Goal: Contribute content: Contribute content

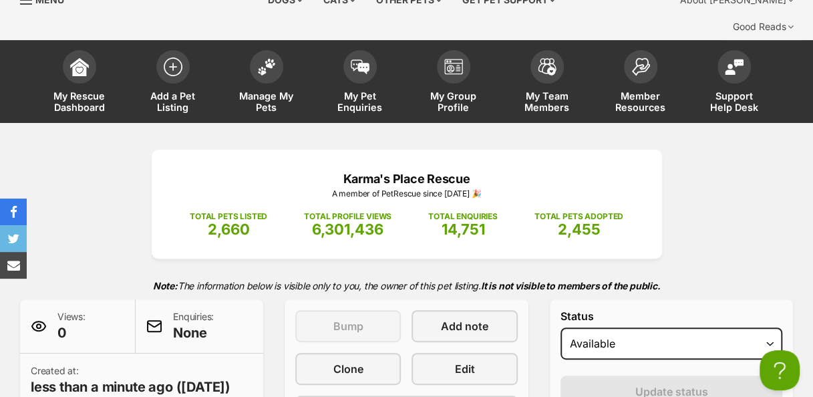
scroll to position [39, 0]
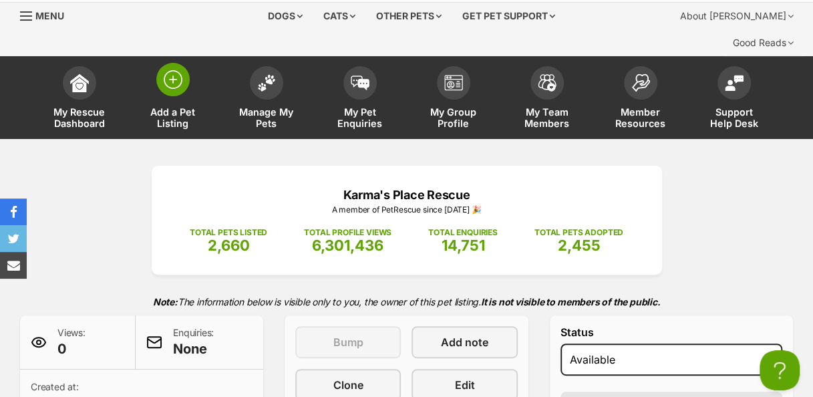
click at [164, 70] on img at bounding box center [173, 79] width 19 height 19
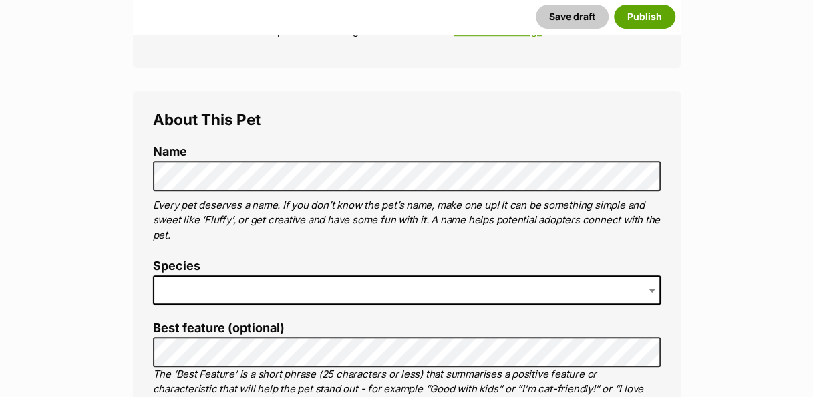
click at [444, 275] on span at bounding box center [407, 289] width 508 height 29
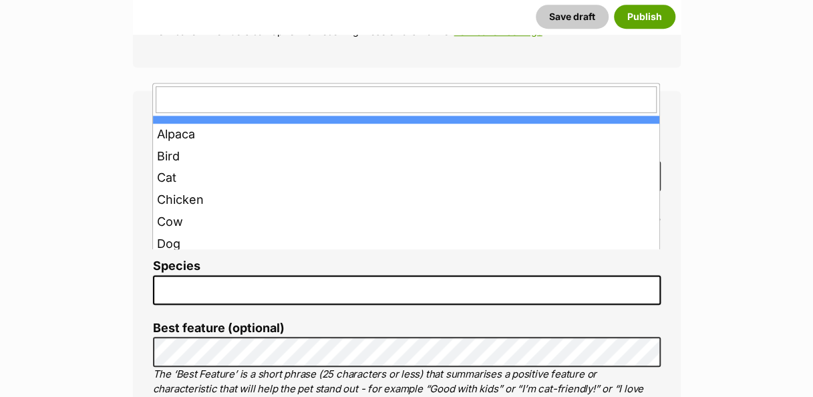
click at [203, 275] on span at bounding box center [407, 289] width 508 height 29
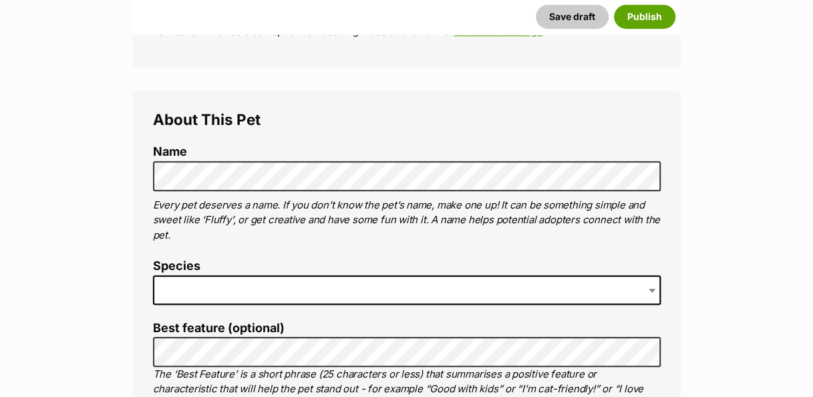
click at [266, 275] on span at bounding box center [407, 289] width 508 height 29
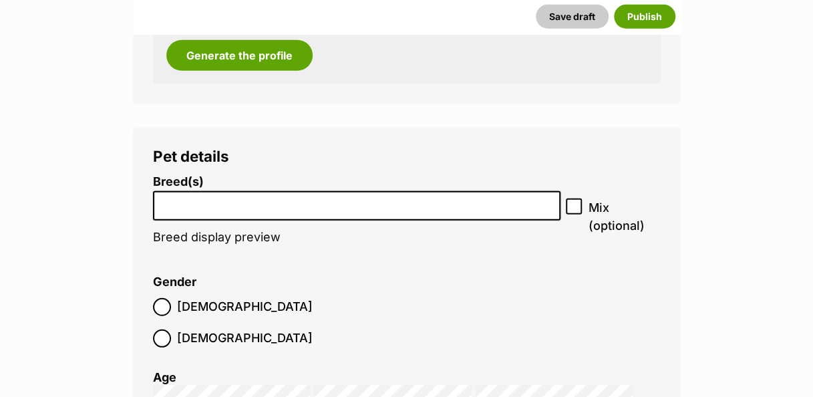
scroll to position [1706, 0]
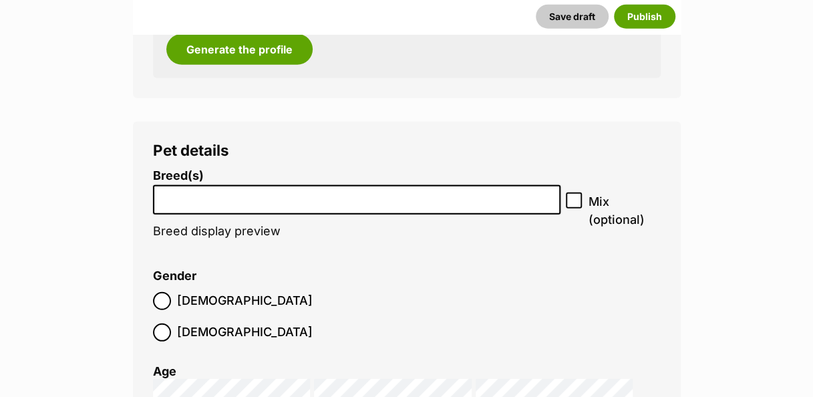
click at [438, 190] on input "search" at bounding box center [357, 197] width 399 height 14
type input "s"
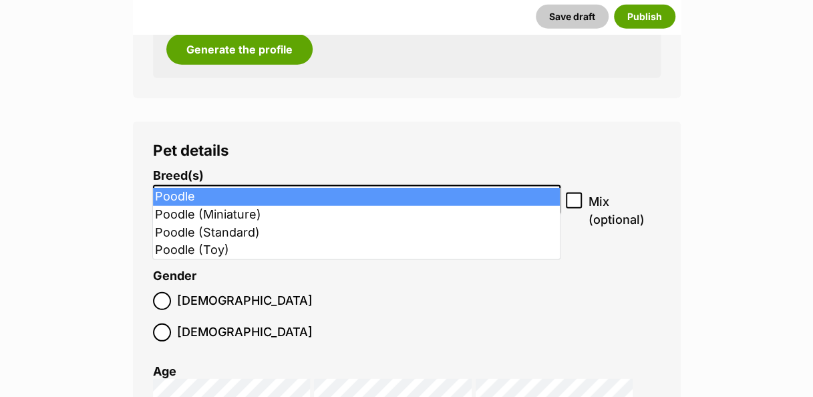
type input "poo"
select select "166"
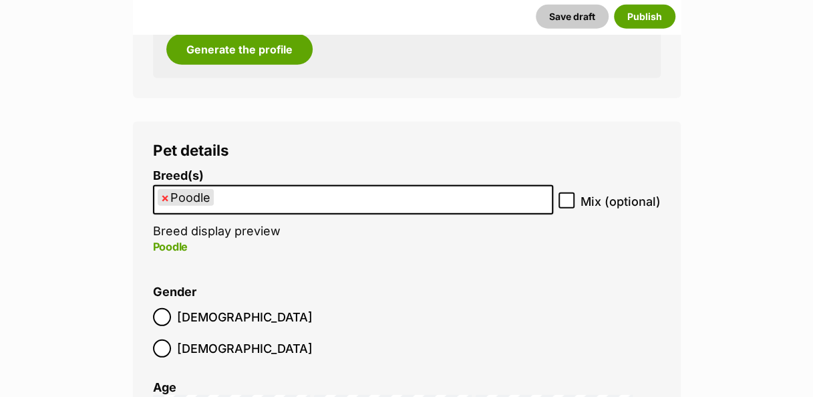
click at [246, 186] on ul "× Poodle" at bounding box center [353, 199] width 398 height 27
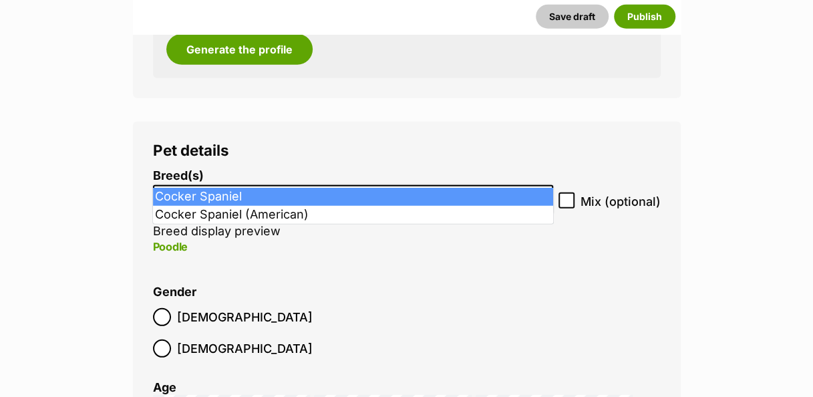
type input "cock"
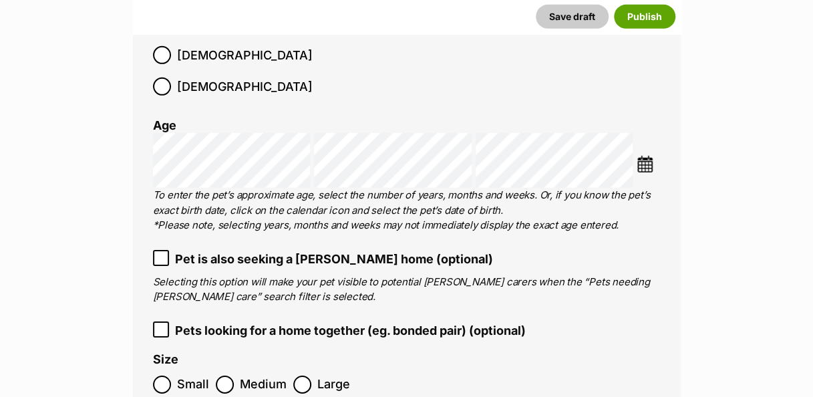
scroll to position [1976, 0]
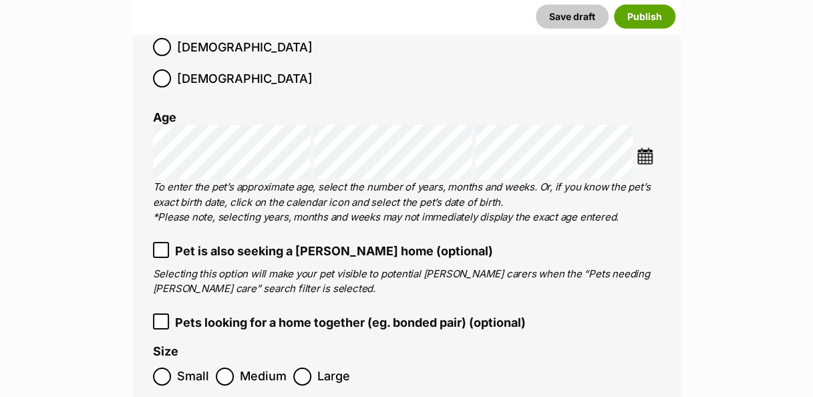
click at [157, 317] on icon at bounding box center [160, 321] width 9 height 9
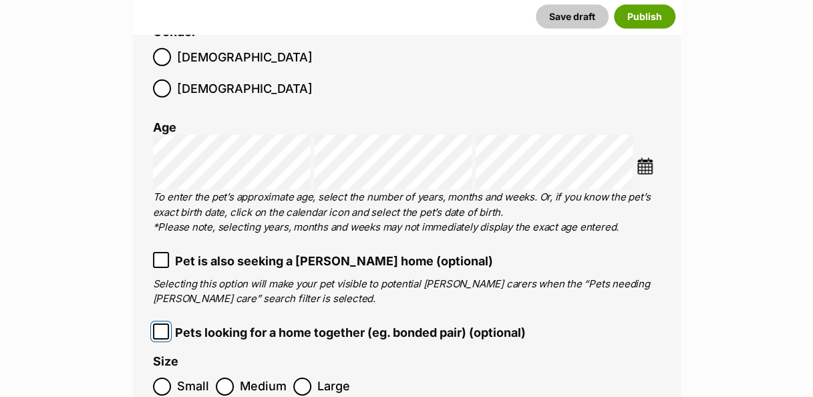
scroll to position [1965, 0]
click at [643, 158] on img at bounding box center [645, 166] width 17 height 17
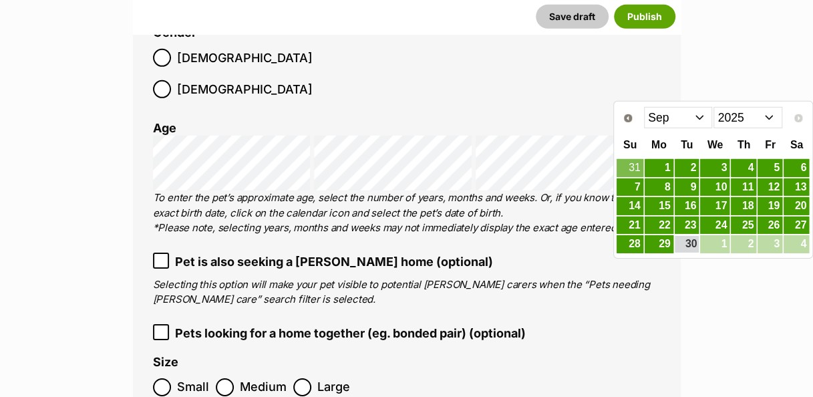
click at [771, 121] on select "2015 2016 2017 2018 2019 2020 2021 2022 2023 2024 2025" at bounding box center [748, 117] width 69 height 21
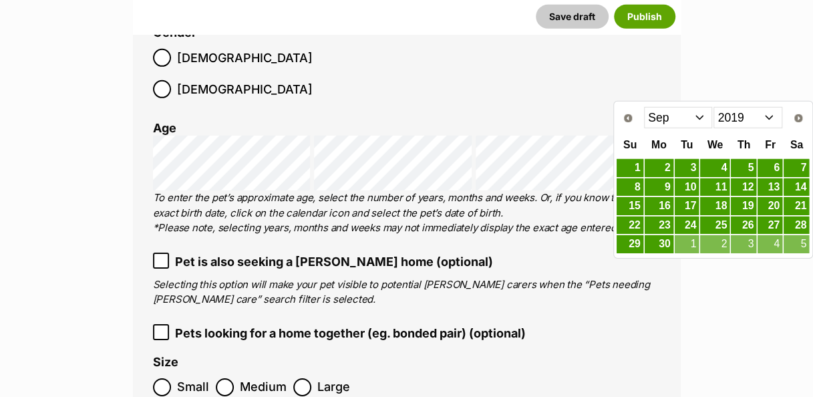
click at [775, 115] on select "2009 2010 2011 2012 2013 2014 2015 2016 2017 2018 2019 2020 2021 2022 2023 2024…" at bounding box center [748, 117] width 69 height 21
click at [701, 114] on select "Jan Feb Mar Apr May Jun Jul Aug Sep Oct Nov Dec" at bounding box center [678, 117] width 69 height 21
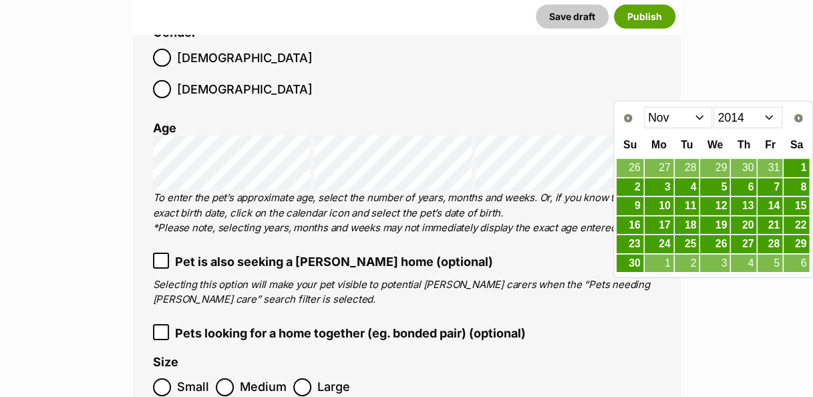
click at [723, 241] on link "26" at bounding box center [714, 244] width 29 height 18
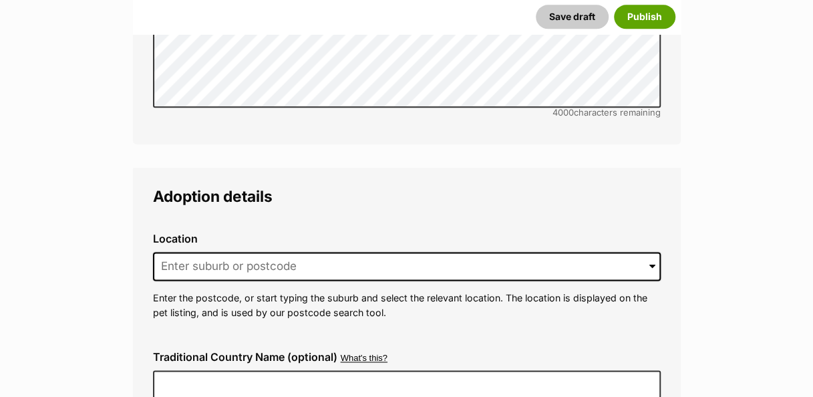
scroll to position [3210, 0]
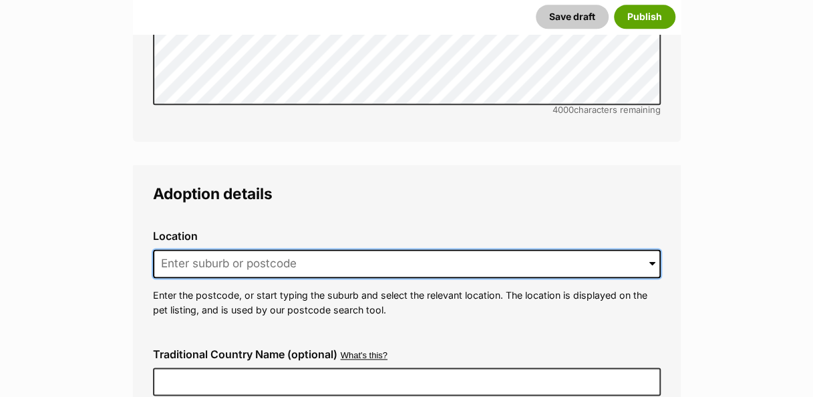
click at [257, 249] on input at bounding box center [407, 263] width 508 height 29
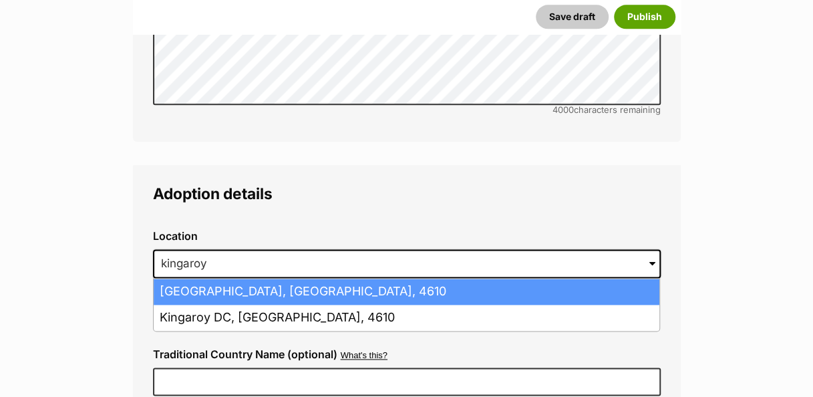
click at [350, 279] on li "Kingaroy, Queensland, 4610" at bounding box center [407, 292] width 506 height 26
type input "Kingaroy, Queensland, 4610"
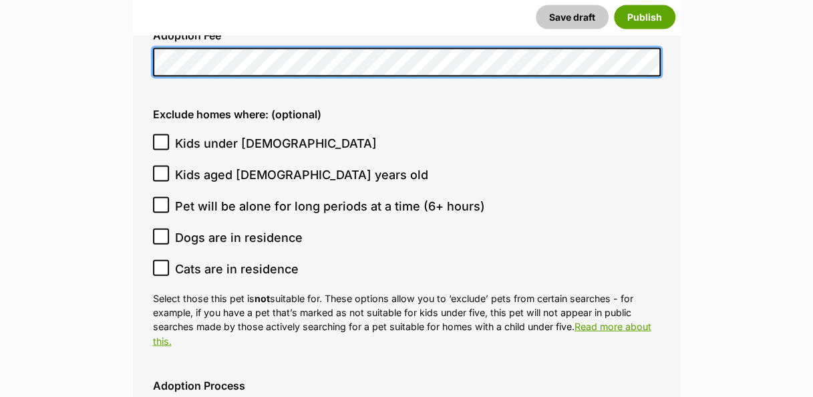
scroll to position [3742, 0]
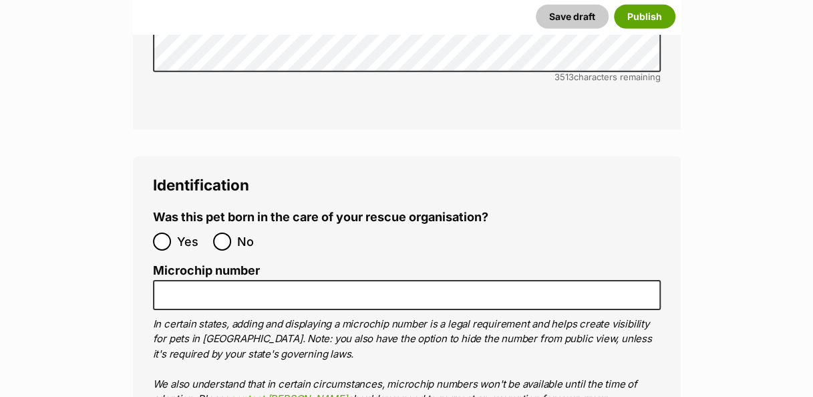
scroll to position [4443, 0]
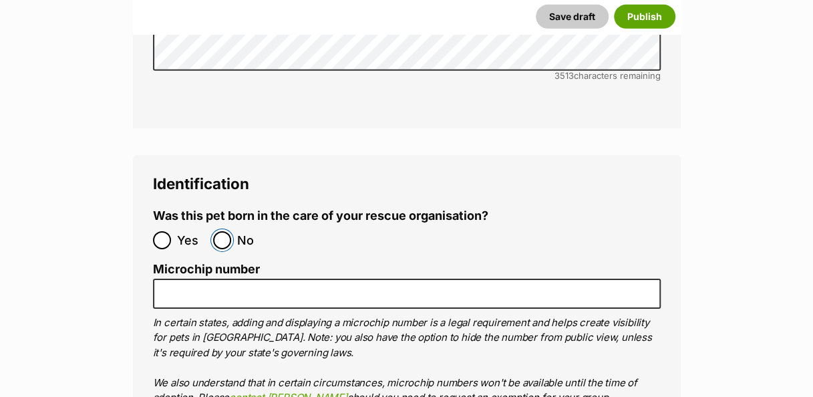
click at [220, 231] on input "No" at bounding box center [222, 240] width 18 height 18
radio input "true"
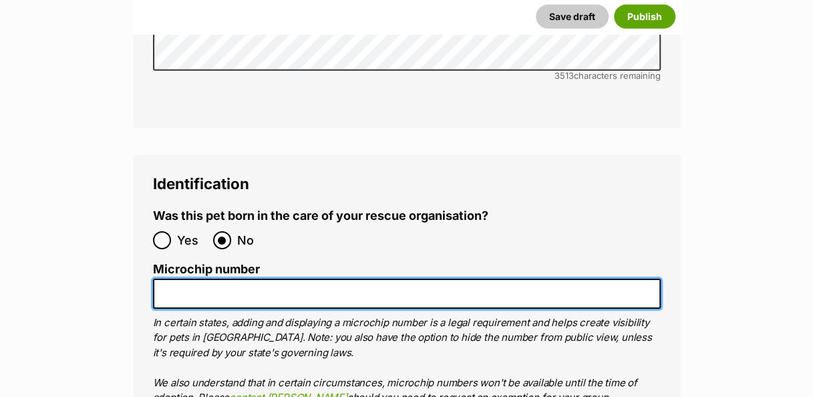
click at [255, 279] on input "Microchip number" at bounding box center [407, 294] width 508 height 30
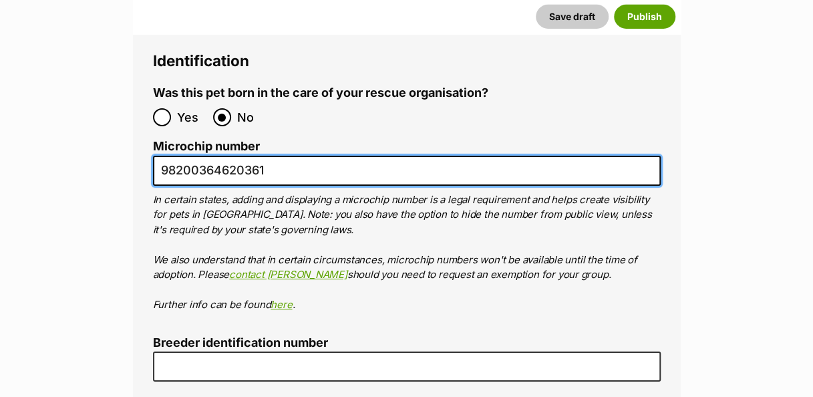
scroll to position [4567, 0]
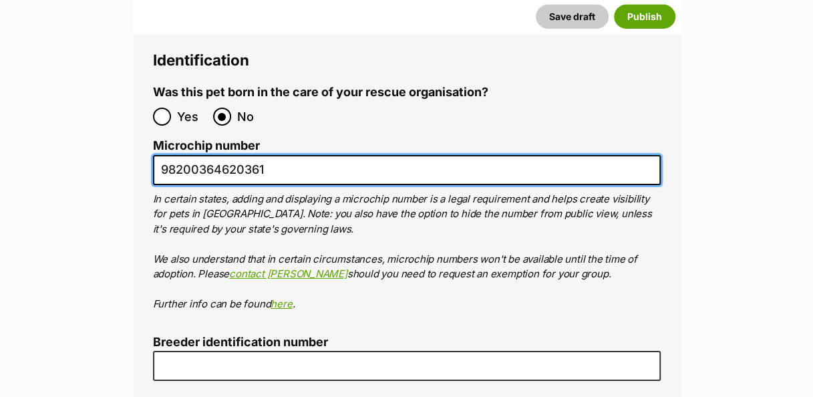
type input "98200364620361"
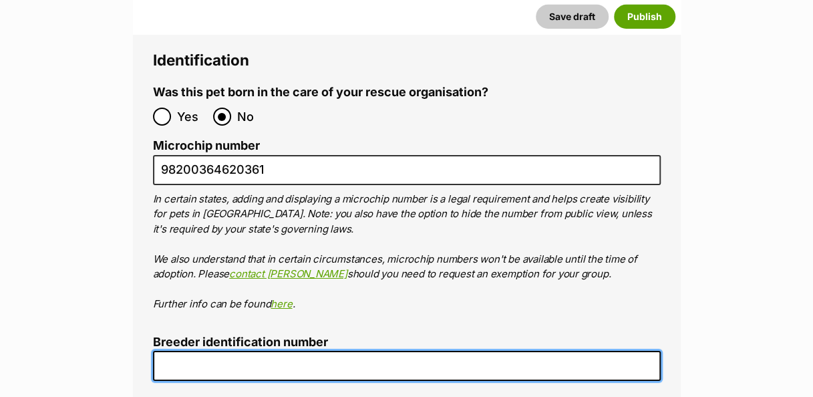
click at [353, 351] on input "Breeder identification number" at bounding box center [407, 366] width 508 height 30
type input "00001329542148"
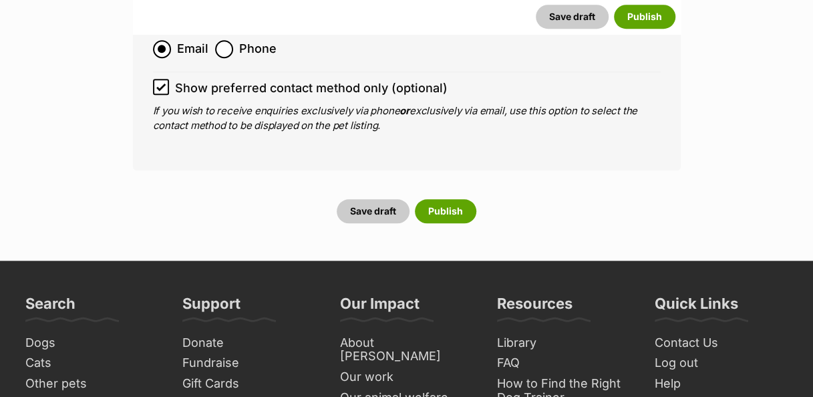
scroll to position [5386, 0]
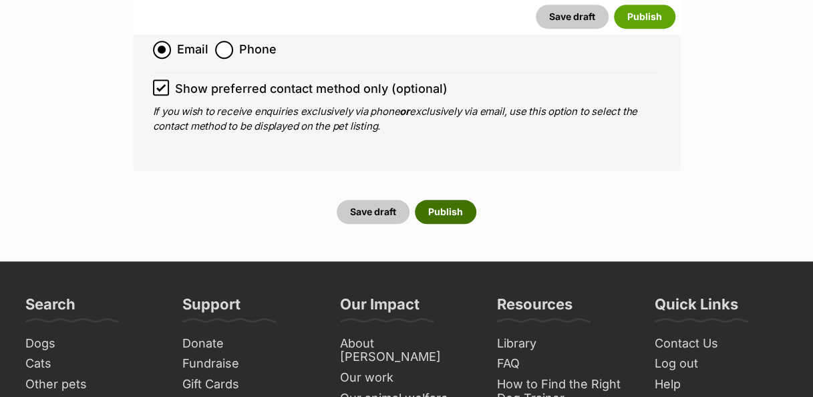
click at [459, 200] on button "Publish" at bounding box center [445, 212] width 61 height 24
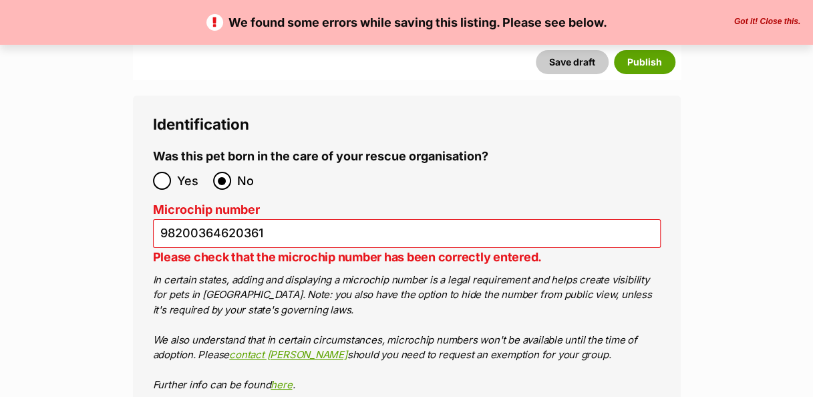
scroll to position [4624, 0]
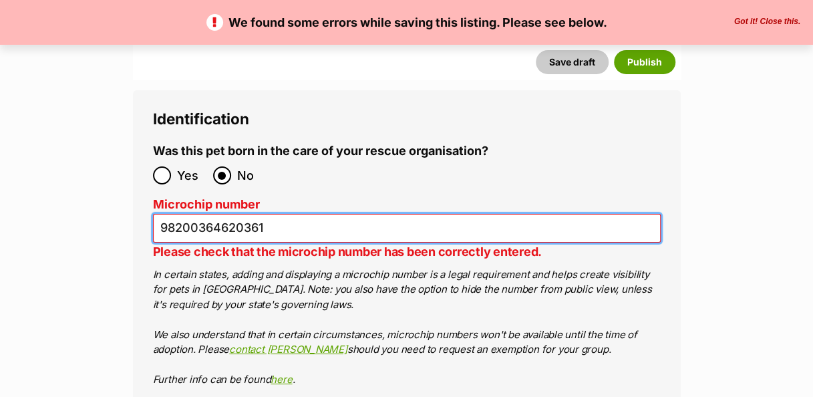
click at [200, 214] on input "98200364620361" at bounding box center [407, 228] width 508 height 29
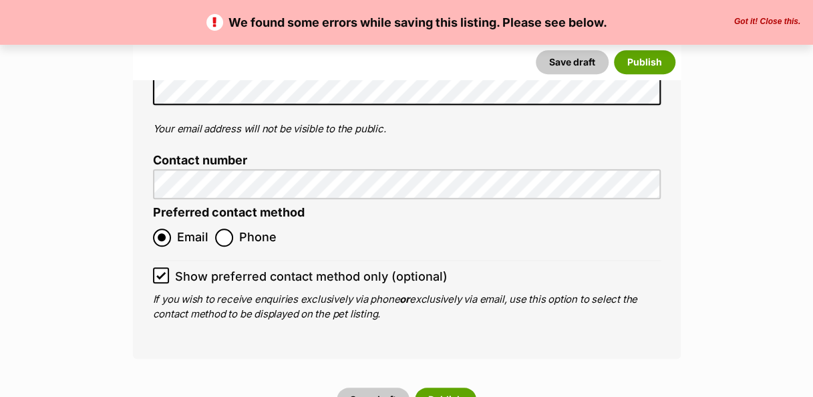
scroll to position [5328, 0]
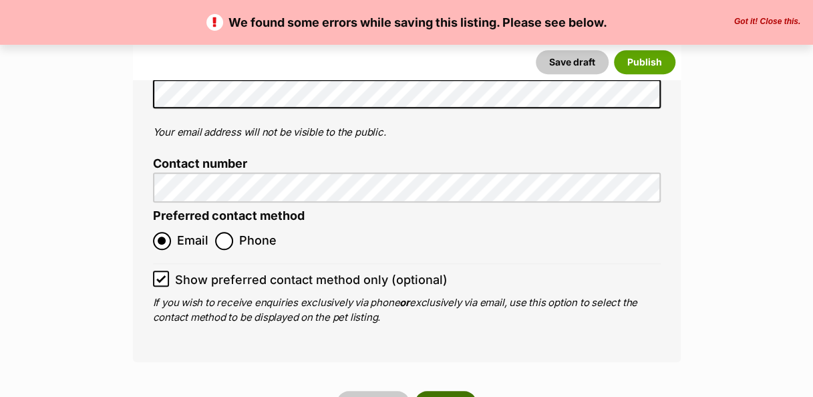
type input "982000364620361"
click at [459, 391] on button "Publish" at bounding box center [445, 403] width 61 height 24
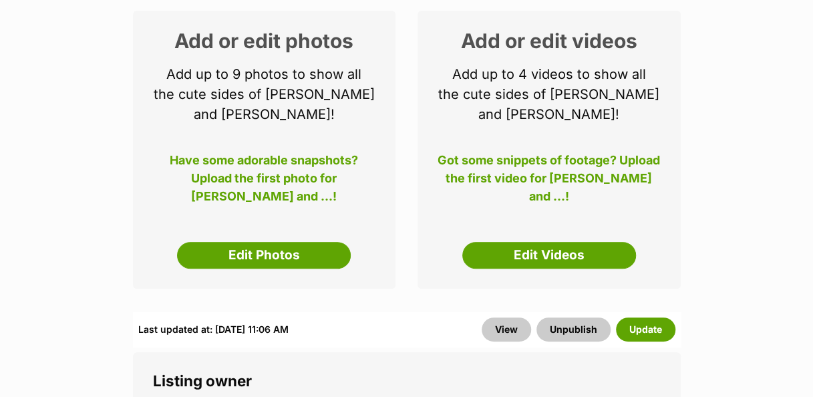
scroll to position [261, 0]
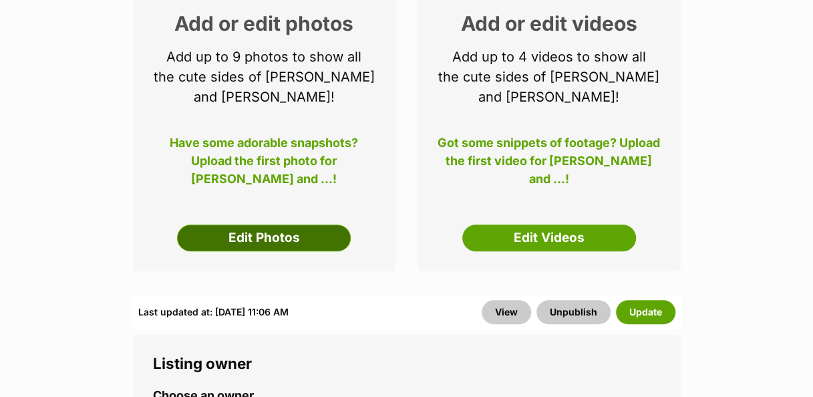
click at [311, 225] on link "Edit Photos" at bounding box center [264, 238] width 174 height 27
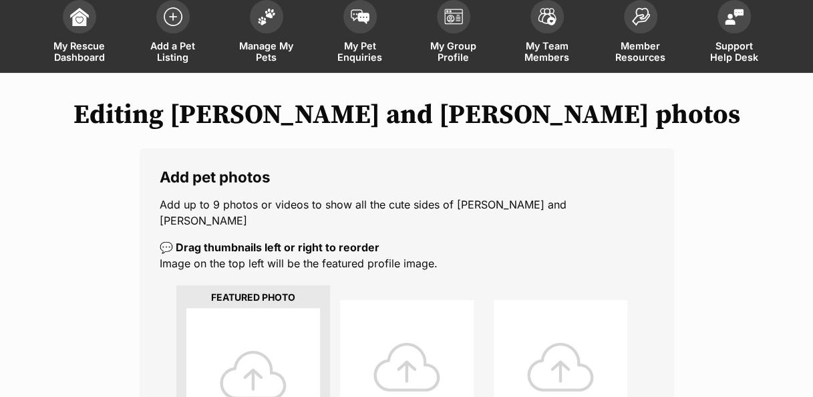
scroll to position [106, 0]
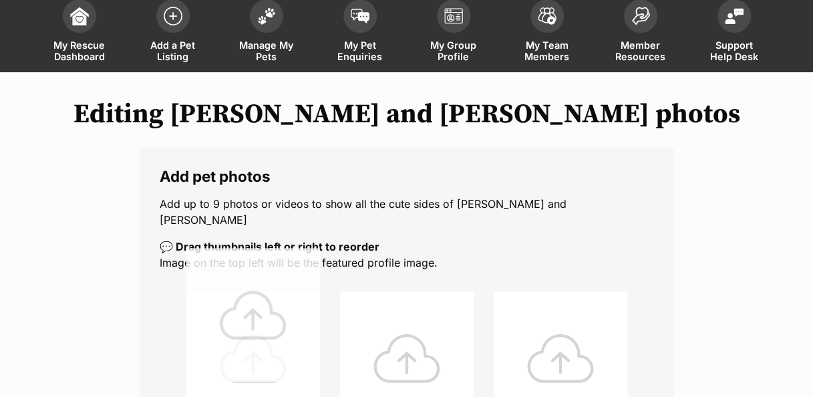
click at [263, 334] on div at bounding box center [253, 358] width 134 height 134
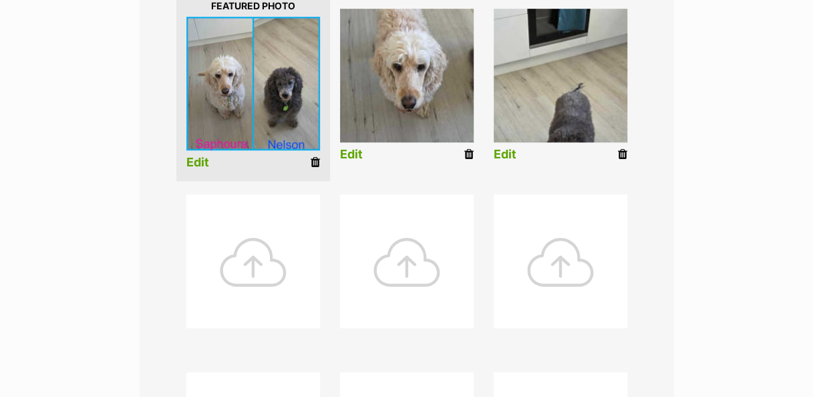
scroll to position [399, 0]
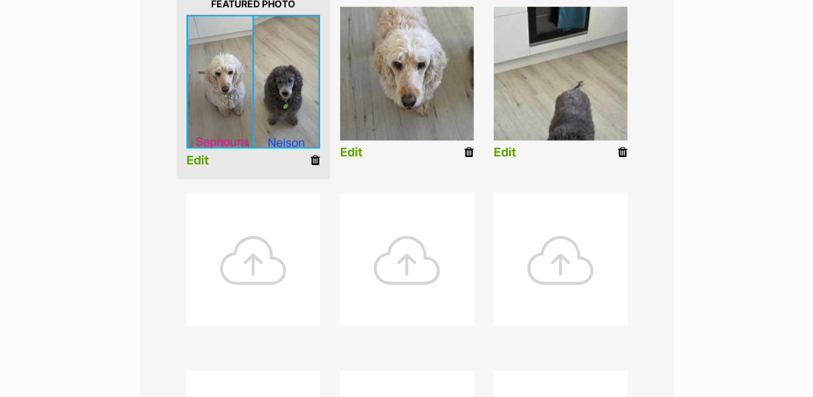
click at [362, 146] on link "Edit" at bounding box center [351, 153] width 23 height 14
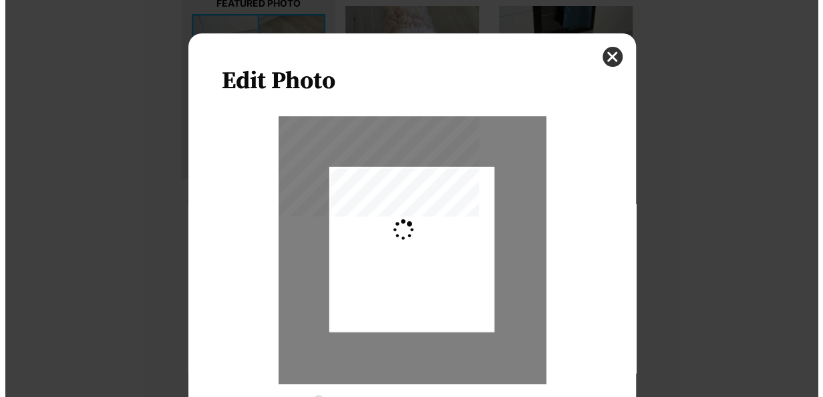
scroll to position [0, 0]
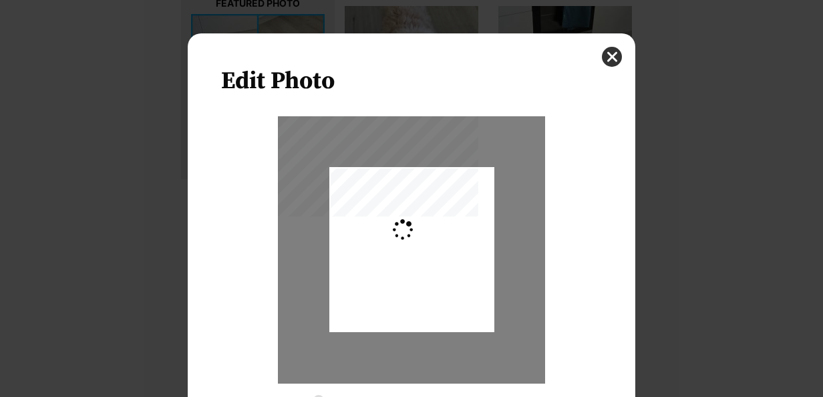
type input "0.2744"
drag, startPoint x: 461, startPoint y: 243, endPoint x: 462, endPoint y: 218, distance: 25.4
click at [462, 218] on div "Dialog Window - Close (Press escape to close)" at bounding box center [412, 225] width 165 height 263
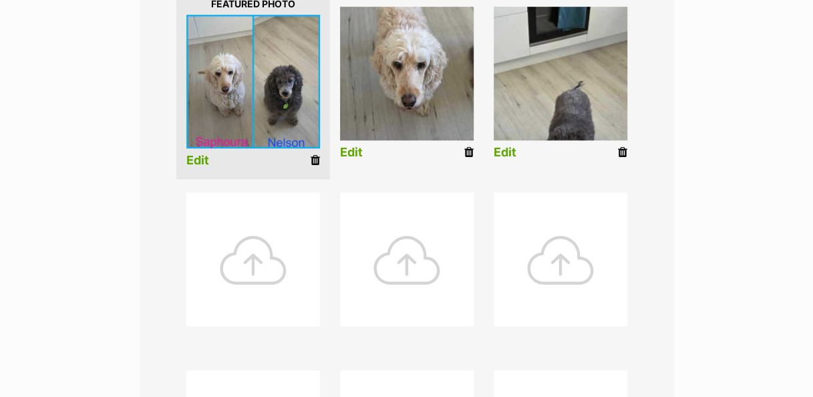
scroll to position [429, 0]
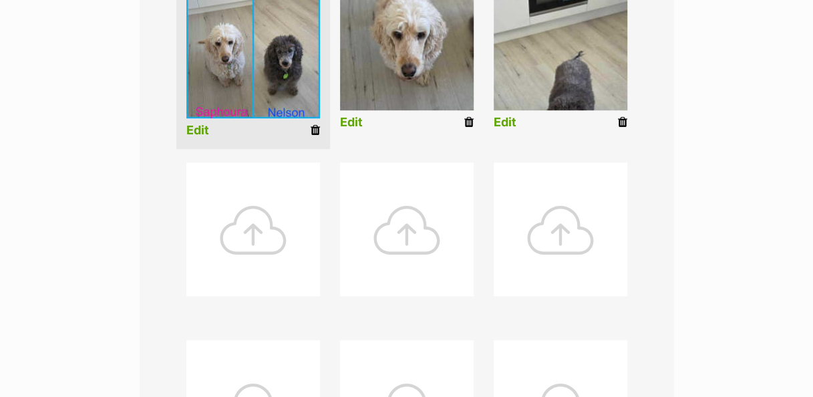
click at [517, 84] on li "Edit" at bounding box center [561, 56] width 154 height 172
click at [507, 116] on link "Edit" at bounding box center [505, 123] width 23 height 14
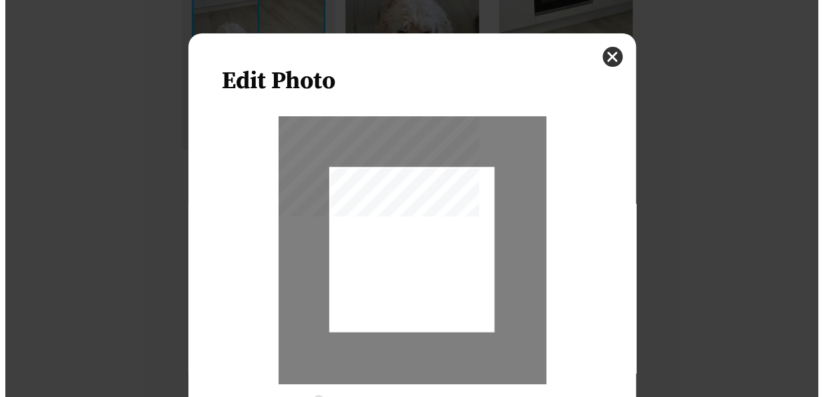
scroll to position [0, 0]
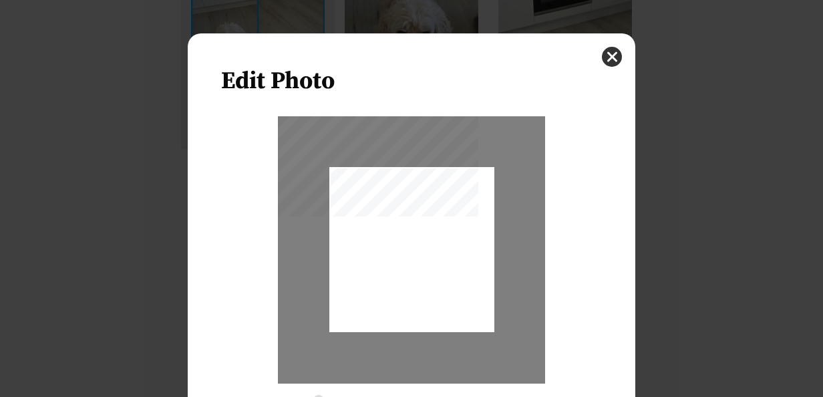
type input "0.2744"
drag, startPoint x: 442, startPoint y: 245, endPoint x: 451, endPoint y: 177, distance: 68.0
click at [445, 183] on div "Dialog Window - Close (Press escape to close)" at bounding box center [412, 203] width 165 height 263
drag, startPoint x: 454, startPoint y: 176, endPoint x: 459, endPoint y: 197, distance: 21.9
click at [459, 197] on div "Dialog Window - Close (Press escape to close)" at bounding box center [412, 222] width 165 height 263
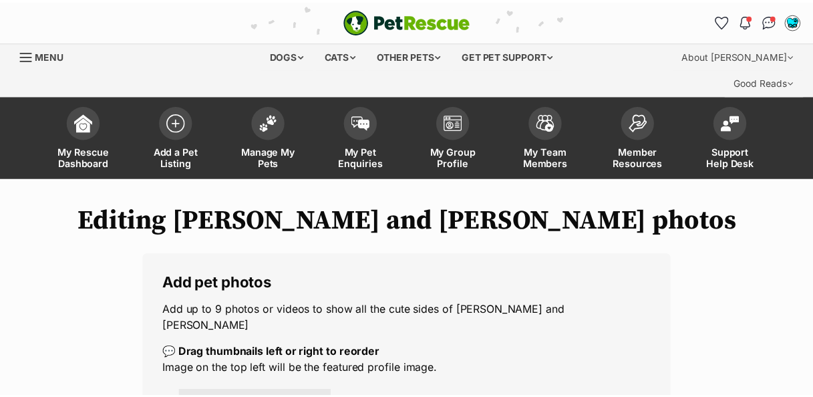
scroll to position [429, 0]
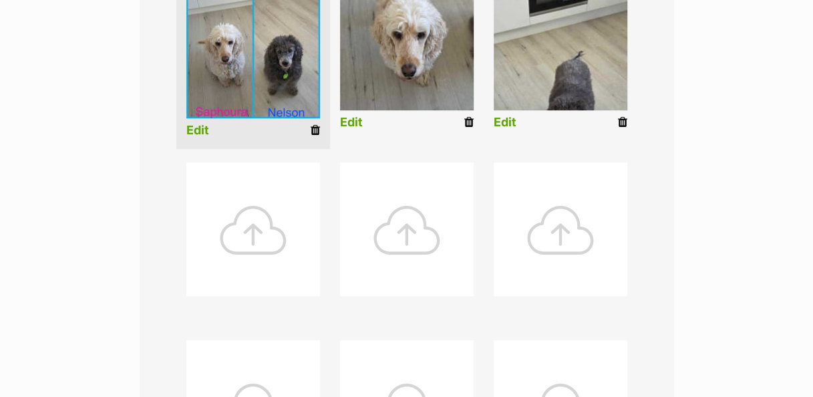
click at [517, 83] on li "Edit" at bounding box center [561, 56] width 154 height 172
click at [505, 116] on link "Edit" at bounding box center [505, 123] width 23 height 14
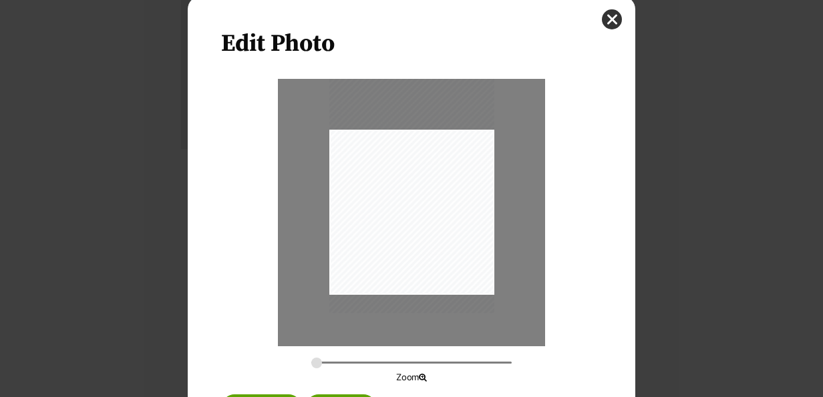
scroll to position [101, 0]
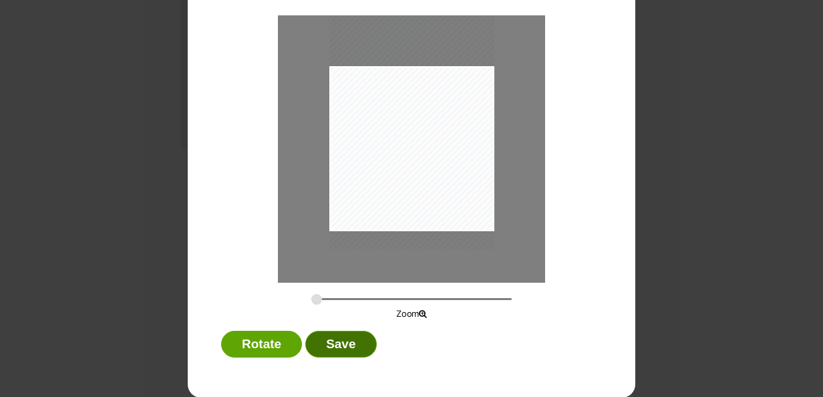
click at [340, 344] on button "Save" at bounding box center [340, 344] width 71 height 27
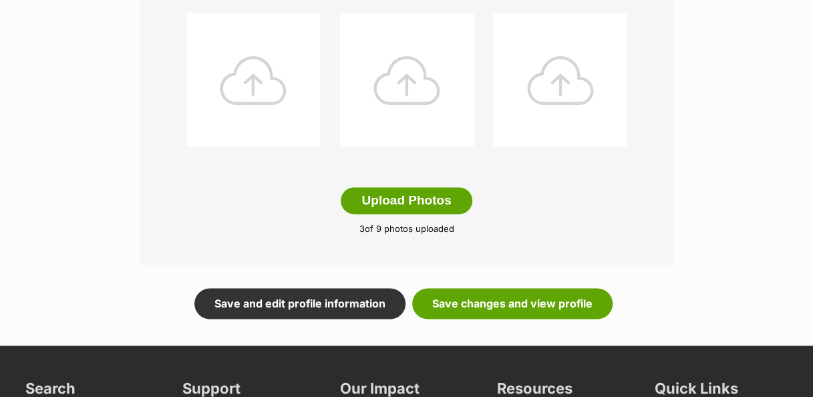
scroll to position [759, 0]
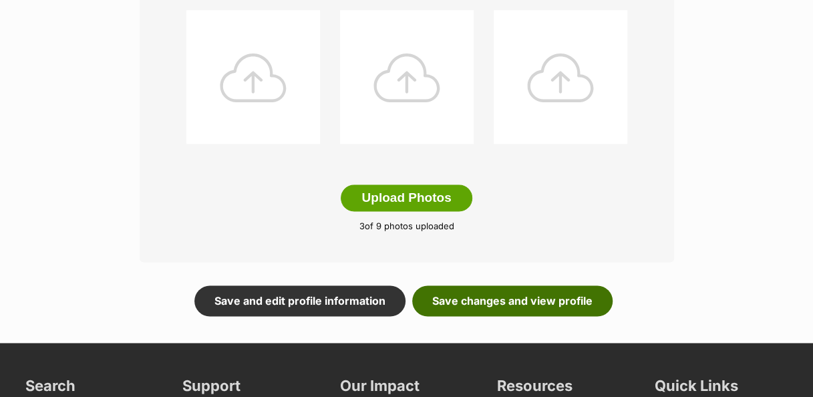
click at [558, 285] on link "Save changes and view profile" at bounding box center [512, 300] width 201 height 31
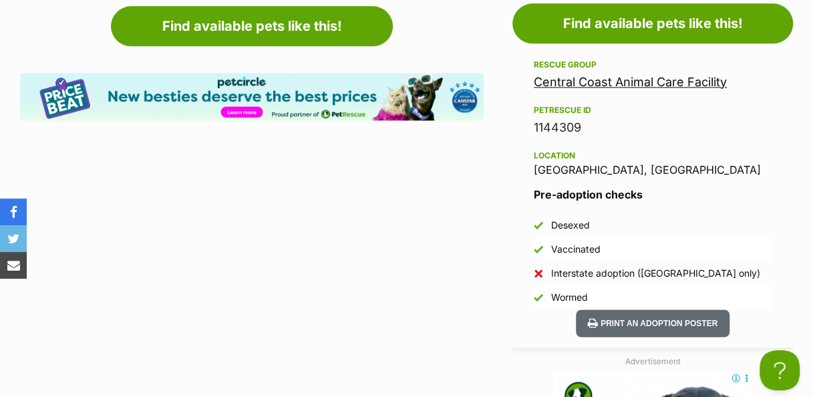
scroll to position [874, 0]
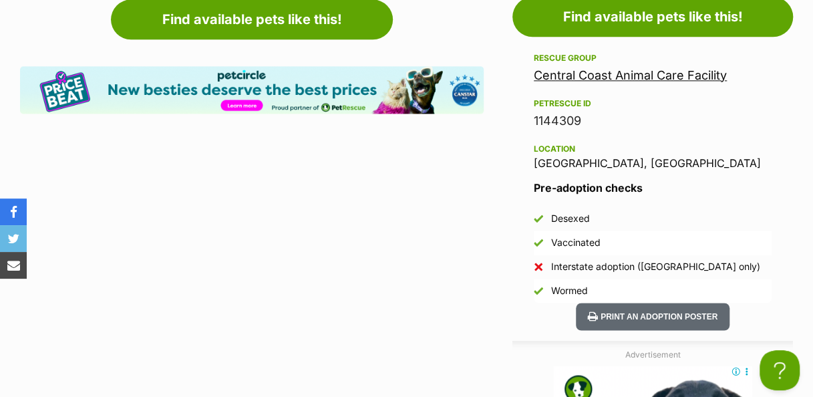
click at [681, 68] on link "Central Coast Animal Care Facility" at bounding box center [630, 75] width 193 height 14
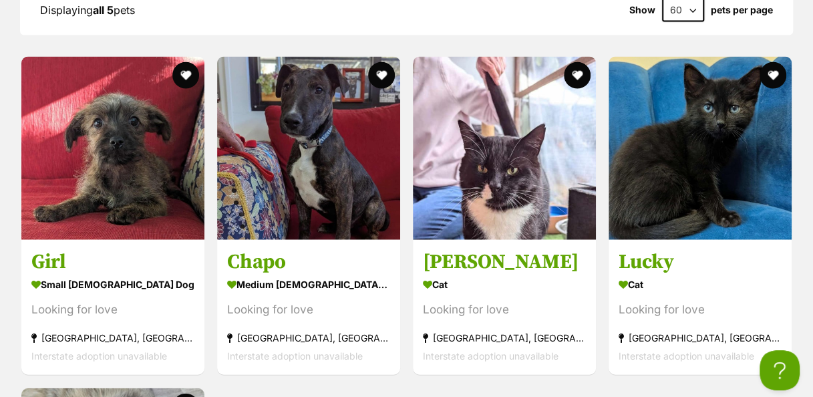
scroll to position [1366, 0]
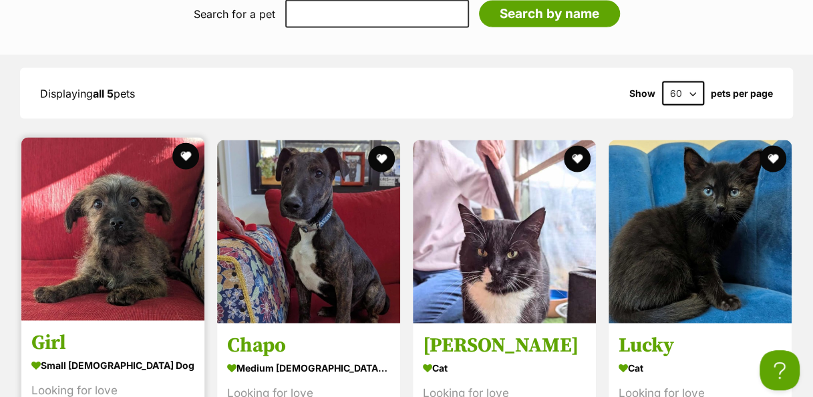
click at [109, 331] on h3 "Girl" at bounding box center [112, 343] width 163 height 25
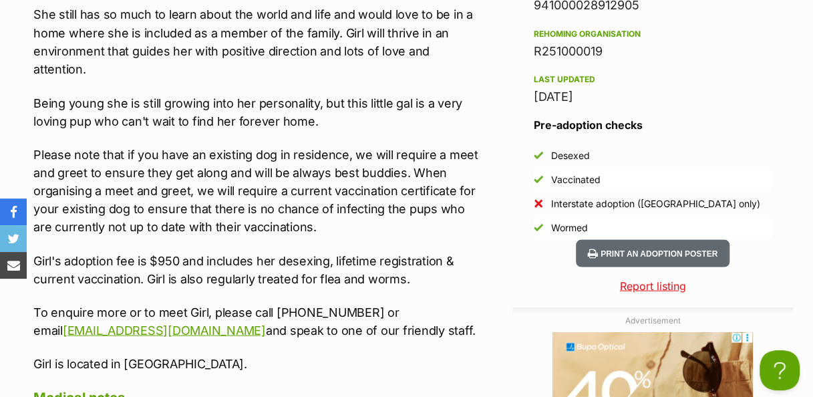
scroll to position [1176, 0]
